Goal: Navigation & Orientation: Find specific page/section

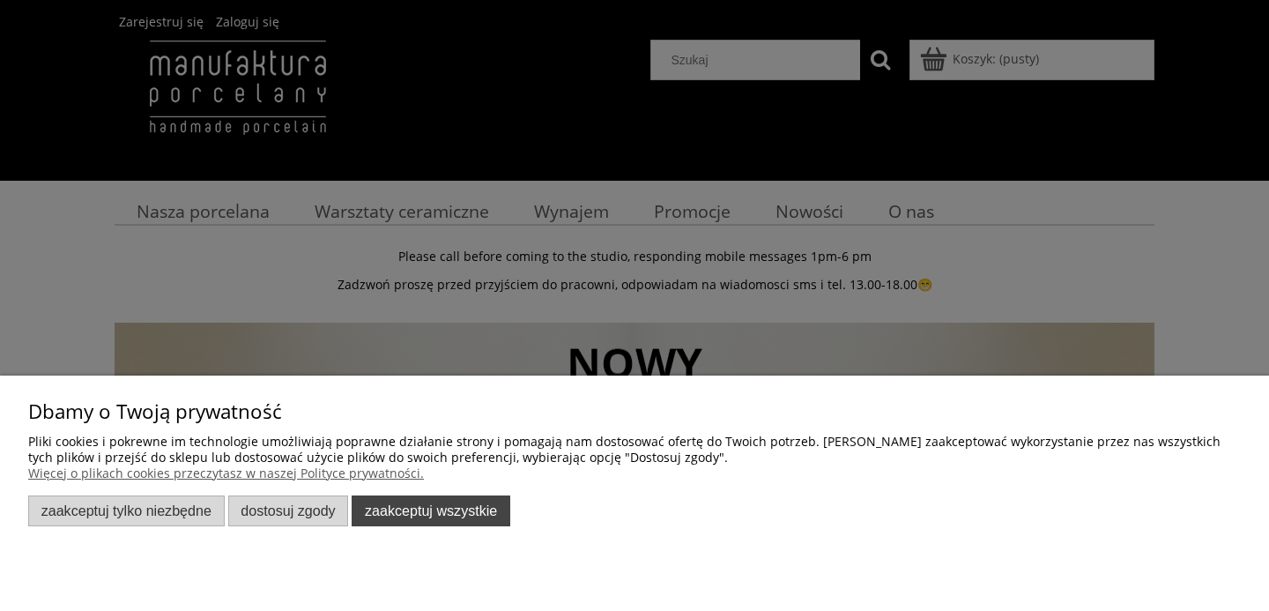
click at [450, 514] on button "Zaakceptuj wszystkie" at bounding box center [431, 510] width 159 height 31
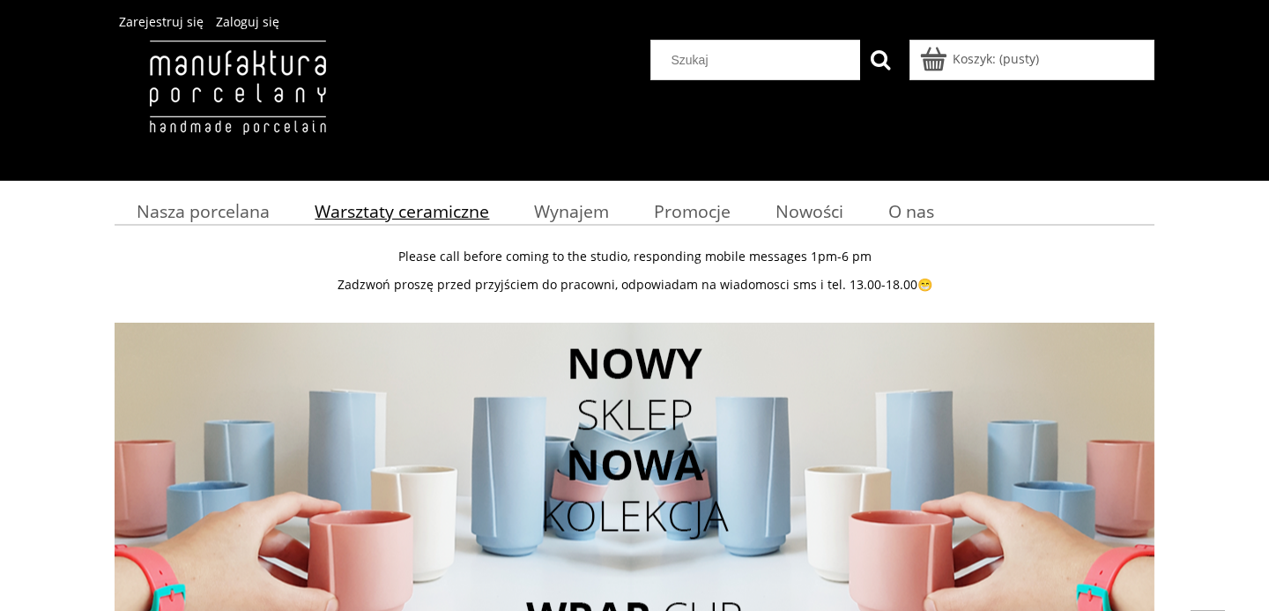
click at [404, 205] on span "Warsztaty ceramiczne" at bounding box center [402, 211] width 175 height 24
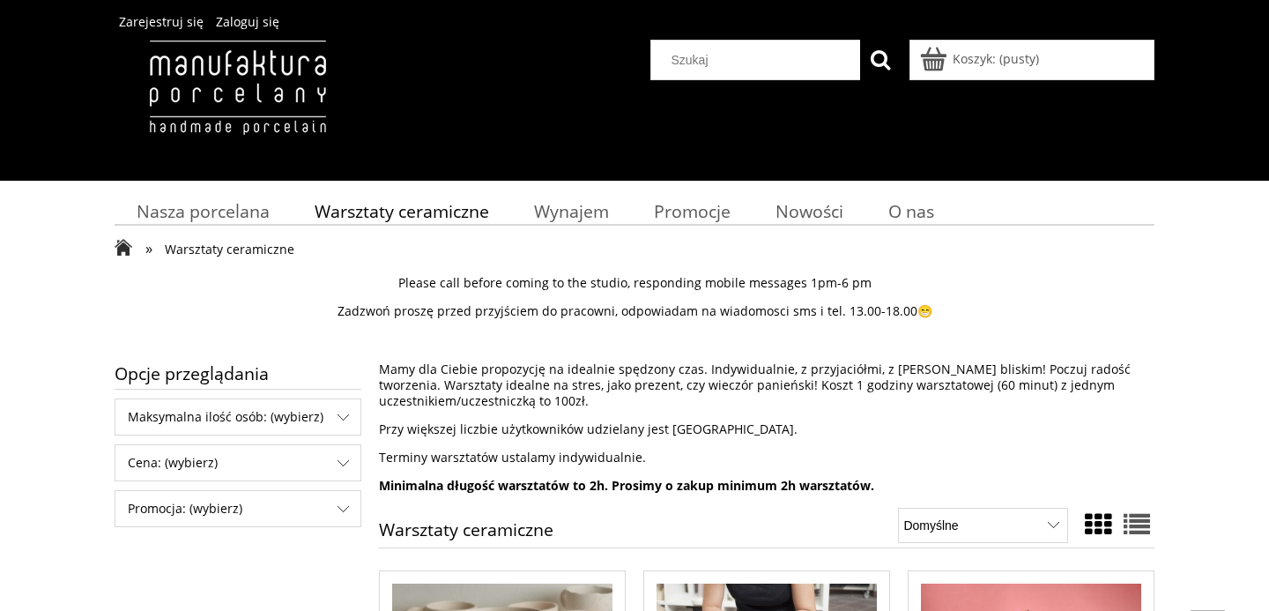
click at [552, 283] on p "Please call before coming to the studio, responding mobile messages 1pm-6 pm" at bounding box center [635, 283] width 1040 height 16
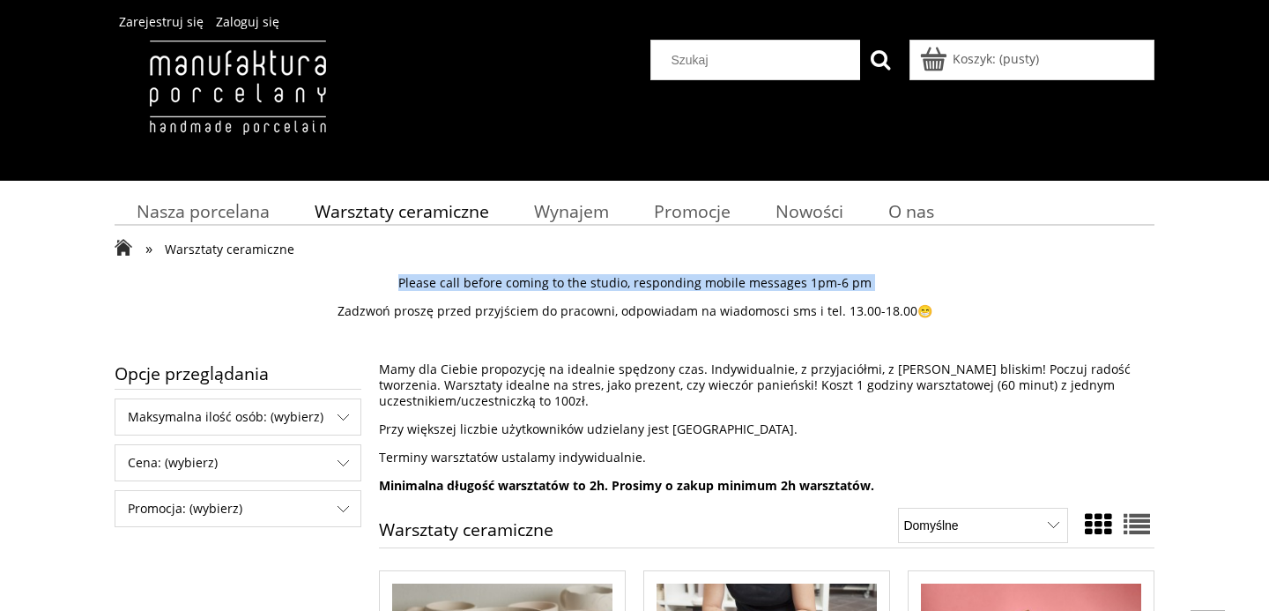
click at [547, 304] on p "Zadzwoń proszę przed przyjściem do pracowni, odpowiadam na wiadomosci sms i tel…" at bounding box center [635, 311] width 1040 height 16
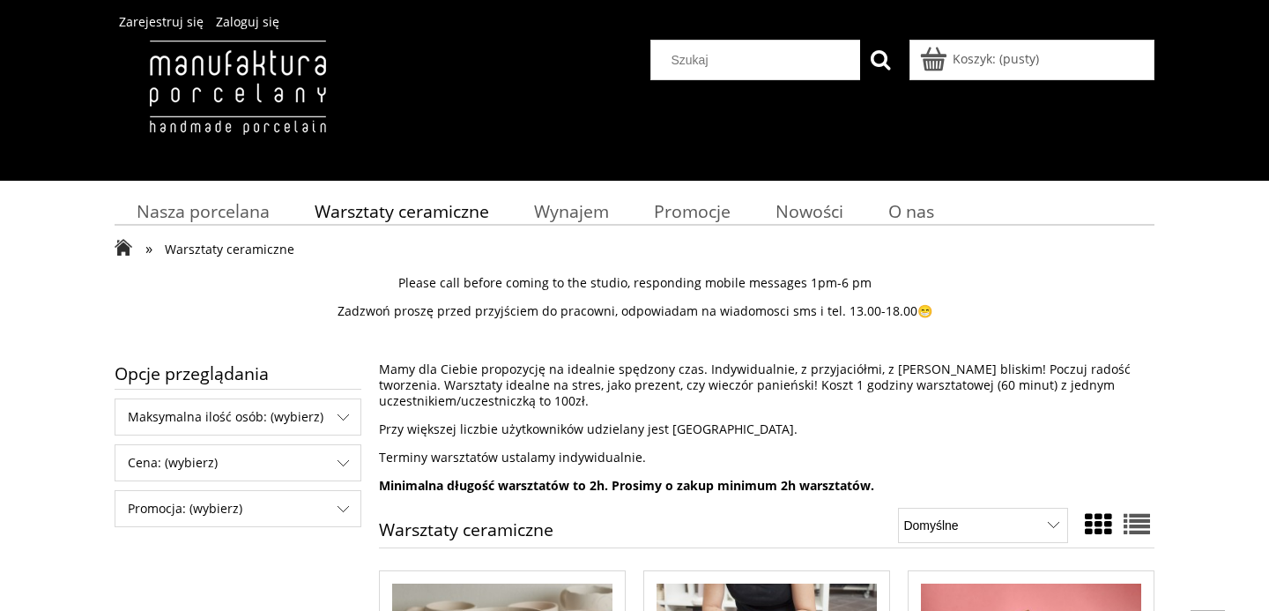
click at [547, 304] on p "Zadzwoń proszę przed przyjściem do pracowni, odpowiadam na wiadomosci sms i tel…" at bounding box center [635, 311] width 1040 height 16
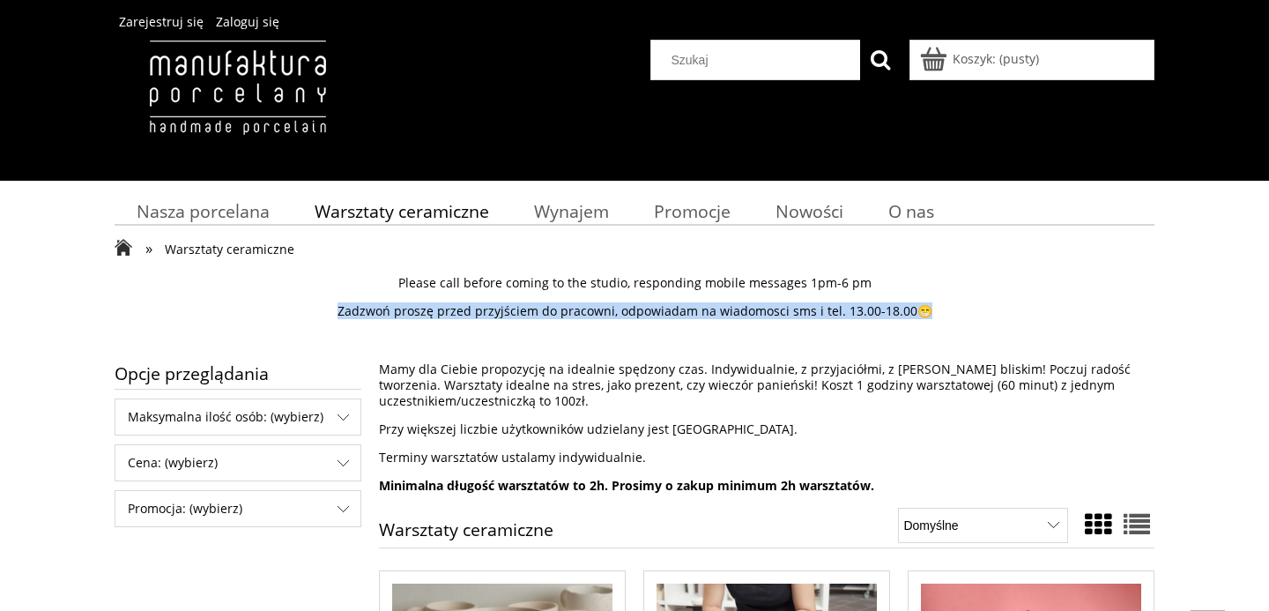
click at [547, 304] on p "Zadzwoń proszę przed przyjściem do pracowni, odpowiadam na wiadomosci sms i tel…" at bounding box center [635, 311] width 1040 height 16
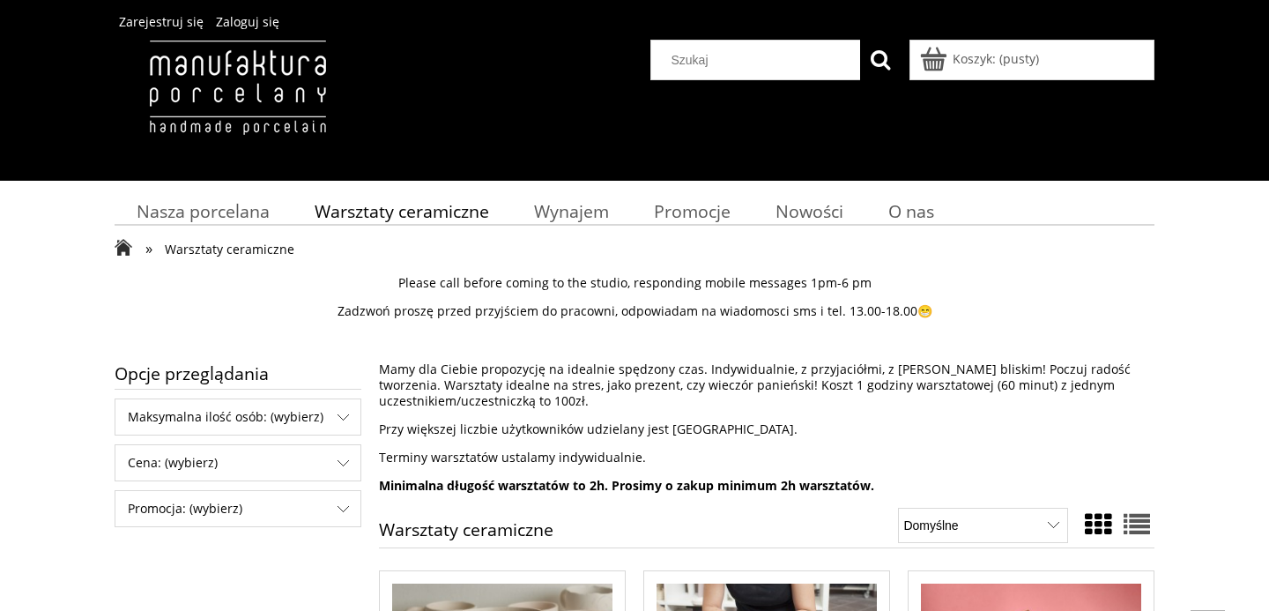
click at [547, 304] on p "Zadzwoń proszę przed przyjściem do pracowni, odpowiadam na wiadomosci sms i tel…" at bounding box center [635, 311] width 1040 height 16
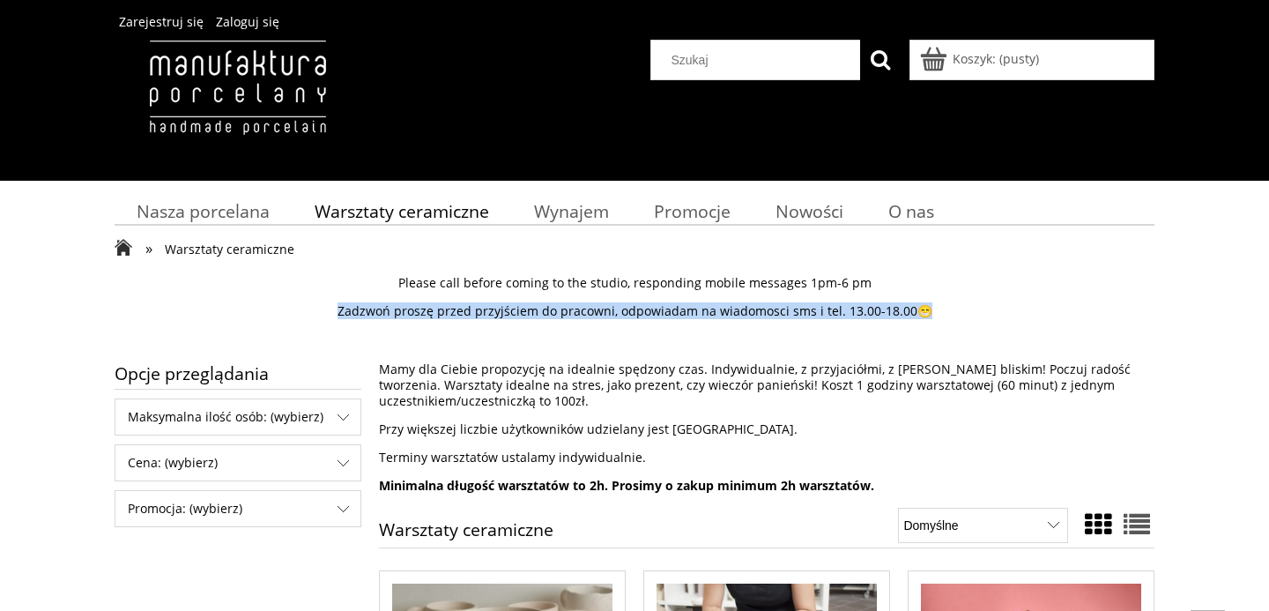
click at [540, 370] on p "Mamy dla Ciebie propozycję na idealnie spędzony czas. Indywidualnie, z przyjaci…" at bounding box center [767, 385] width 776 height 48
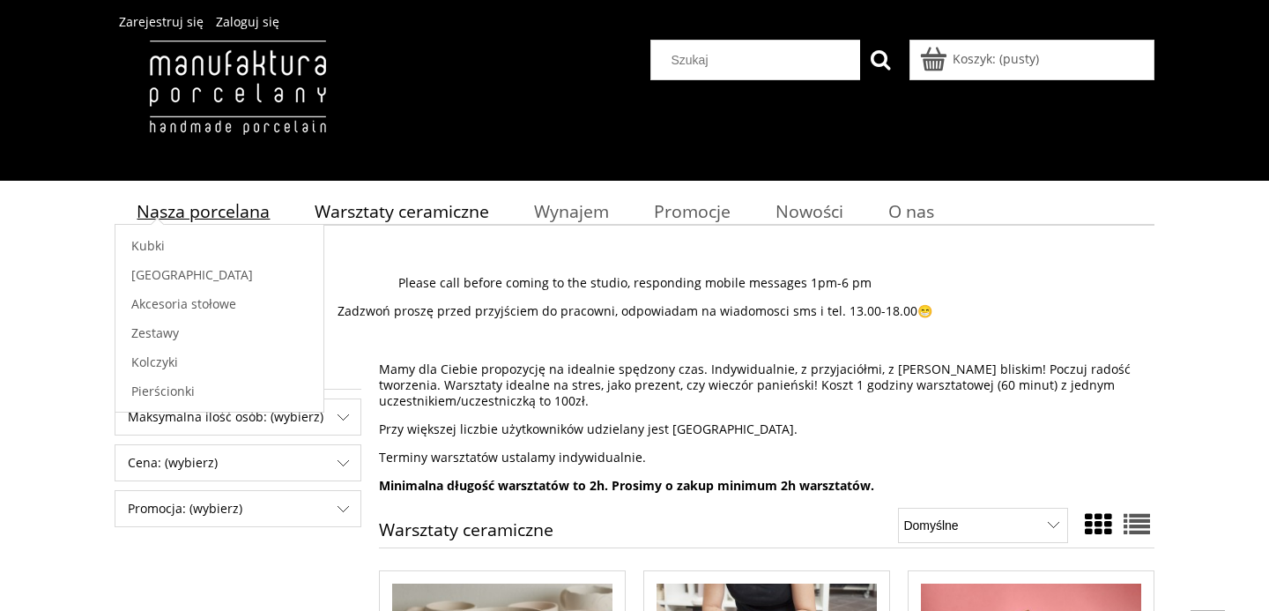
click at [225, 209] on span "Nasza porcelana" at bounding box center [203, 211] width 133 height 24
